Goal: Task Accomplishment & Management: Manage account settings

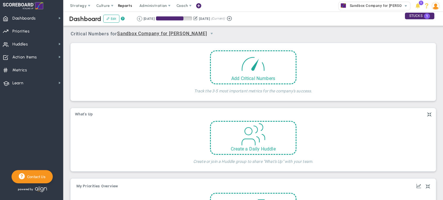
click at [121, 5] on span "Reports" at bounding box center [125, 6] width 20 height 12
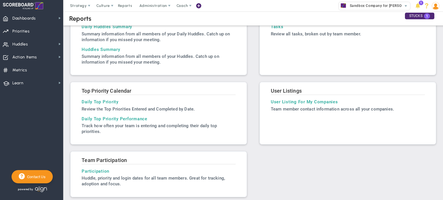
scroll to position [193, 0]
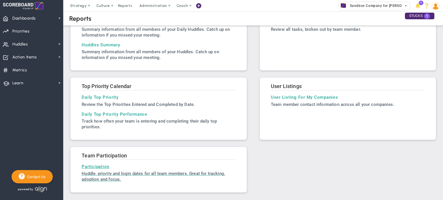
click at [99, 167] on h3 "Participation" at bounding box center [159, 166] width 154 height 5
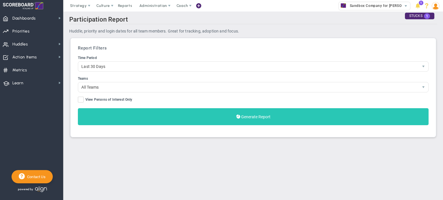
click at [233, 120] on button "Generate Report" at bounding box center [253, 116] width 350 height 17
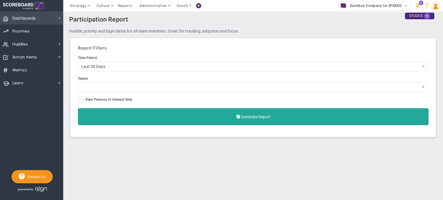
click at [24, 17] on span "Dashboards" at bounding box center [23, 18] width 23 height 12
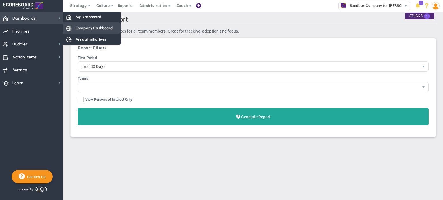
click at [82, 29] on span "Company Dashboard" at bounding box center [94, 27] width 37 height 5
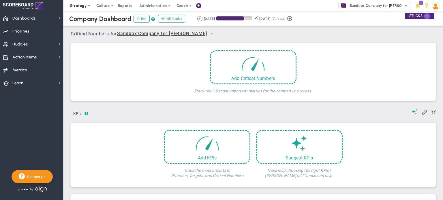
click at [82, 5] on span "Strategy" at bounding box center [78, 5] width 17 height 4
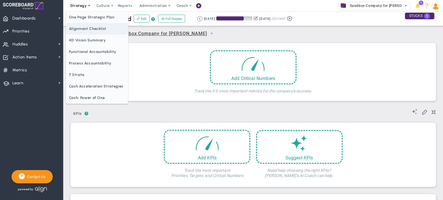
click at [90, 27] on span "Alignment Checklist" at bounding box center [97, 29] width 62 height 12
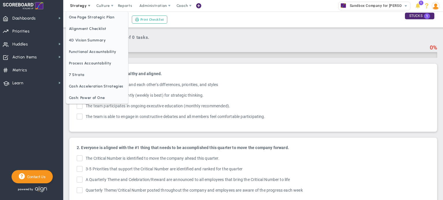
checkbox input "true"
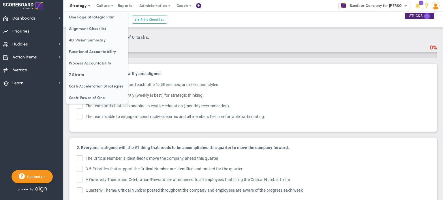
checkbox input "true"
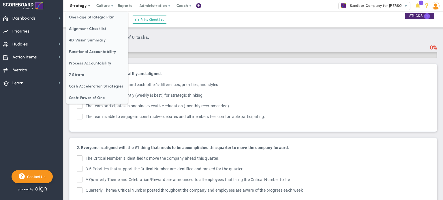
checkbox input "true"
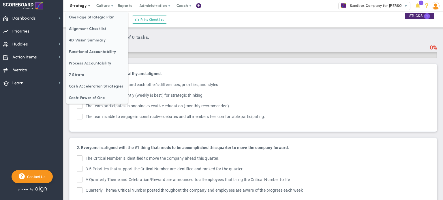
checkbox input "true"
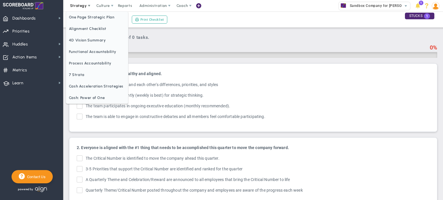
checkbox input "true"
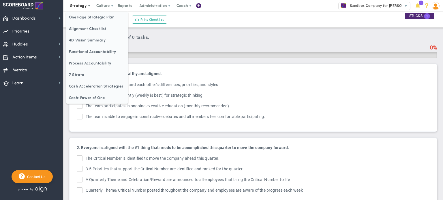
checkbox input "true"
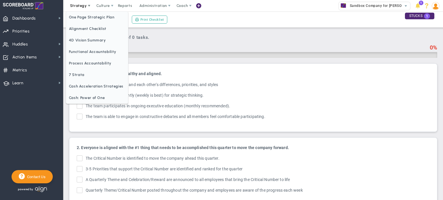
checkbox input "true"
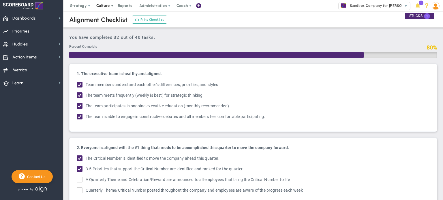
click at [107, 7] on span "Culture" at bounding box center [103, 5] width 14 height 4
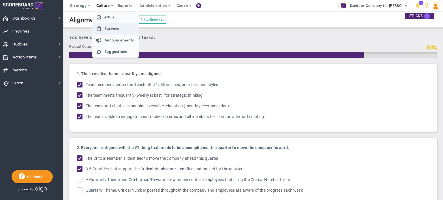
click at [110, 27] on span "Surveys" at bounding box center [111, 29] width 15 height 4
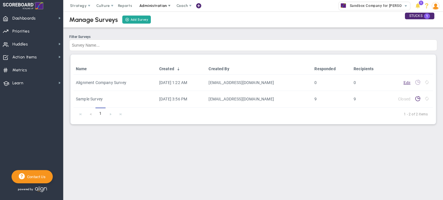
click at [142, 6] on span "Administration" at bounding box center [152, 5] width 27 height 4
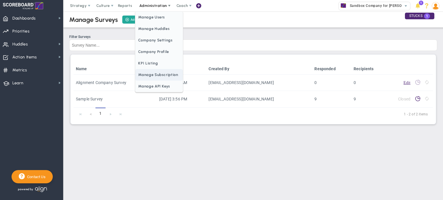
click at [175, 73] on span "Manage Subscription" at bounding box center [158, 75] width 47 height 12
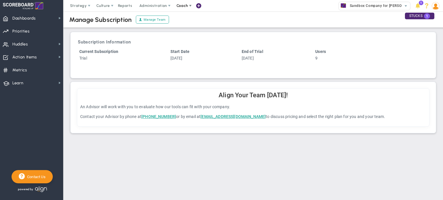
click at [190, 8] on span at bounding box center [190, 5] width 5 height 5
click at [364, 4] on span "Sandbox Company for [PERSON_NAME]" at bounding box center [382, 5] width 71 height 7
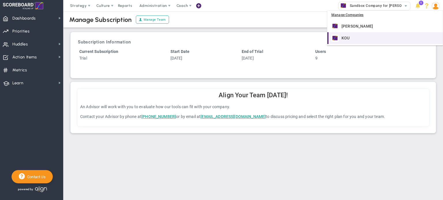
click at [353, 36] on div "KOU" at bounding box center [385, 38] width 108 height 7
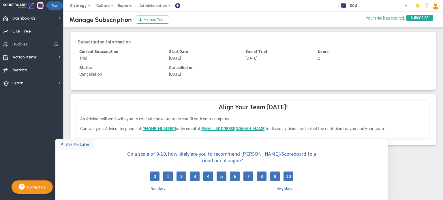
click at [158, 188] on label "Not likely" at bounding box center [155, 188] width 19 height 5
click at [68, 144] on div "Ask Me Later" at bounding box center [77, 144] width 23 height 5
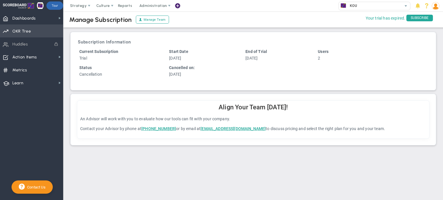
click at [33, 31] on span "Priorities Projects OKR Tree Priorities Projects OKRs" at bounding box center [31, 30] width 63 height 13
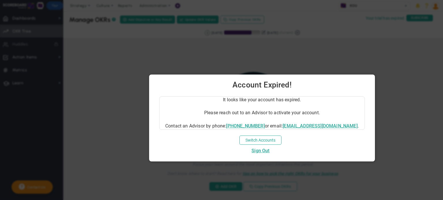
click at [198, 65] on div at bounding box center [221, 100] width 443 height 200
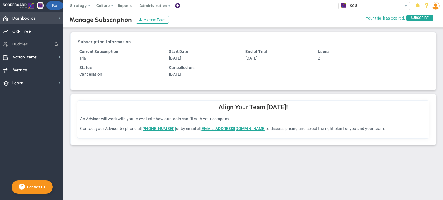
click at [30, 18] on span "Dashboards" at bounding box center [23, 18] width 23 height 12
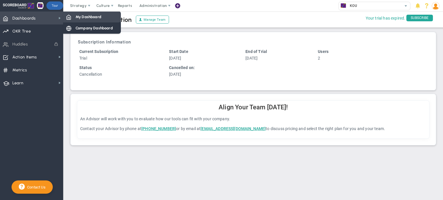
click at [94, 20] on div "My Dashboard" at bounding box center [92, 16] width 58 height 11
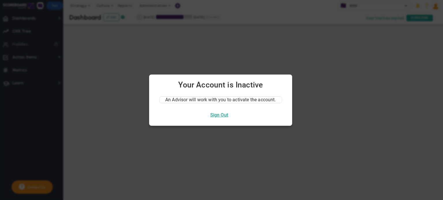
click at [402, 5] on div at bounding box center [221, 100] width 443 height 200
